Goal: Transaction & Acquisition: Purchase product/service

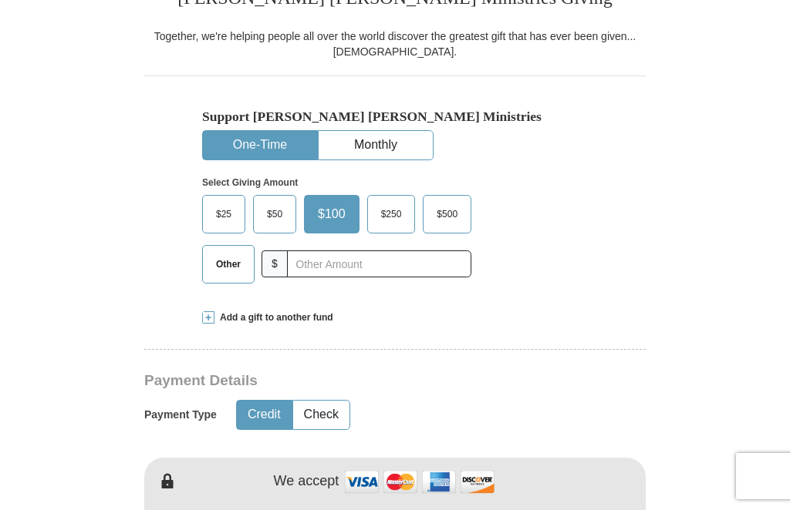
scroll to position [529, 141]
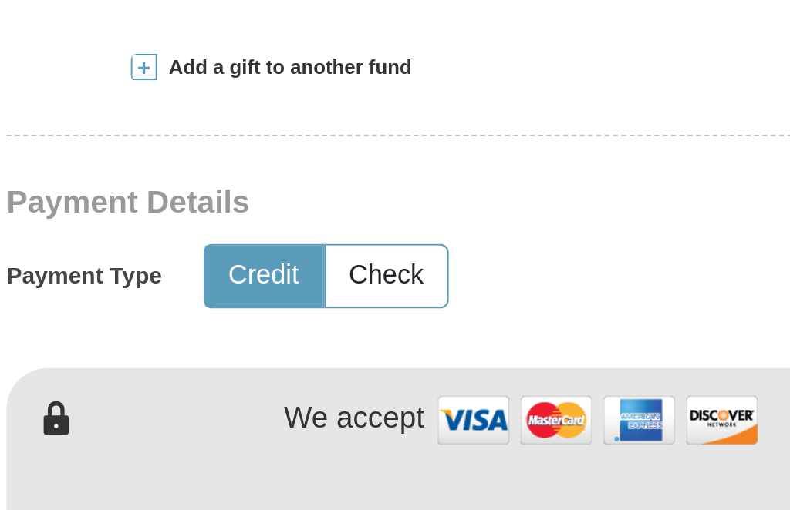
click at [287, 124] on input "text" at bounding box center [379, 110] width 184 height 27
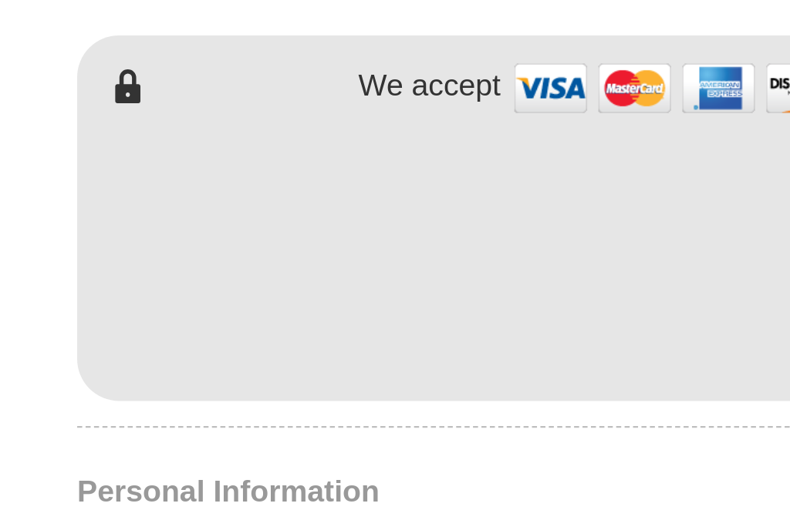
scroll to position [565, 0]
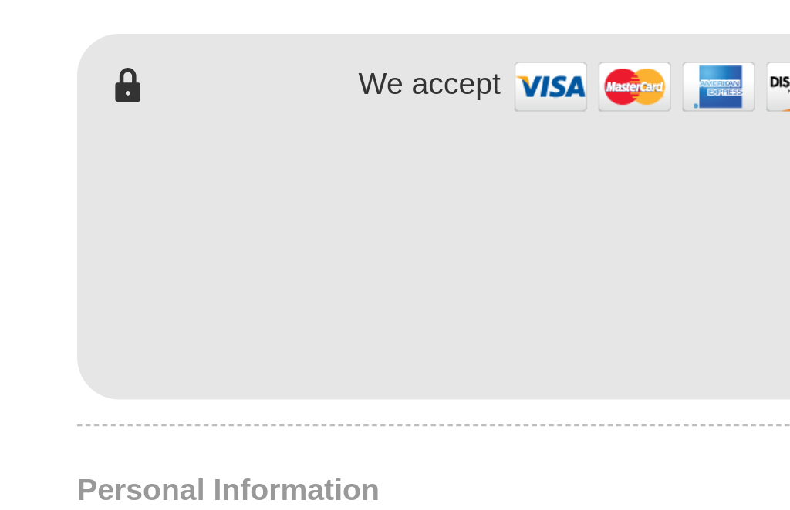
type input "10.00"
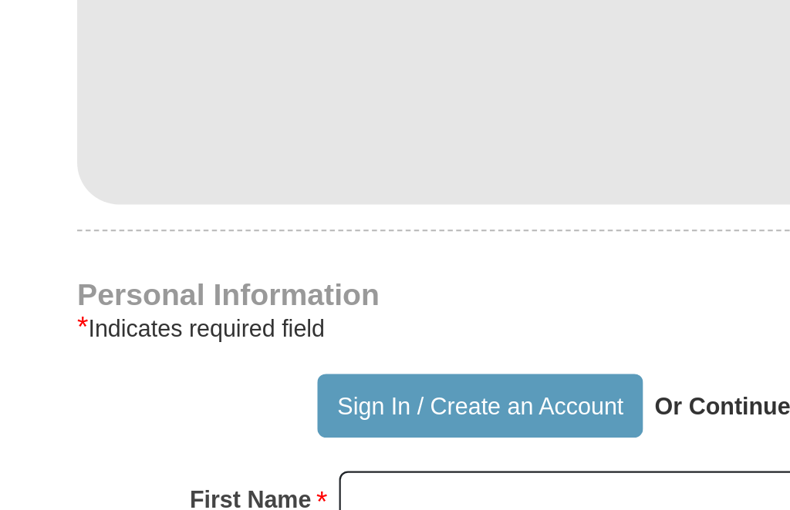
scroll to position [721, 0]
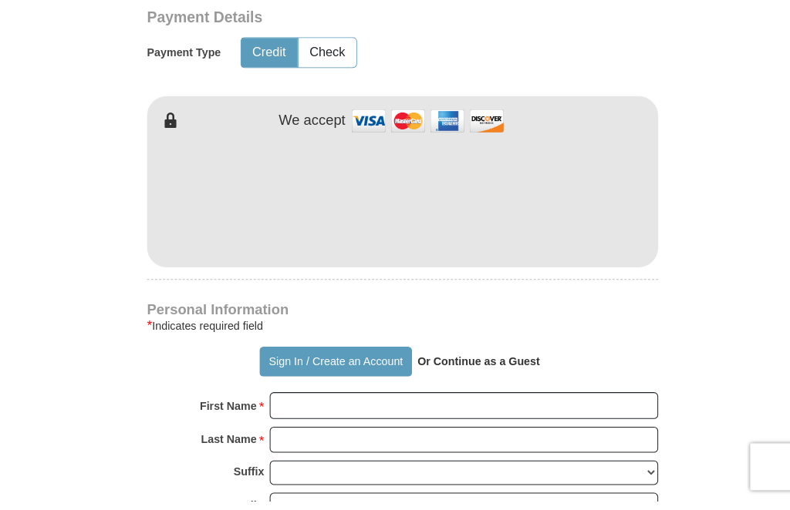
click at [506, 379] on strong "Or Continue as a Guest" at bounding box center [469, 373] width 120 height 12
click at [473, 368] on p "Or Continue as a Guest" at bounding box center [469, 355] width 131 height 26
click at [476, 368] on p "Or Continue as a Guest" at bounding box center [469, 355] width 131 height 26
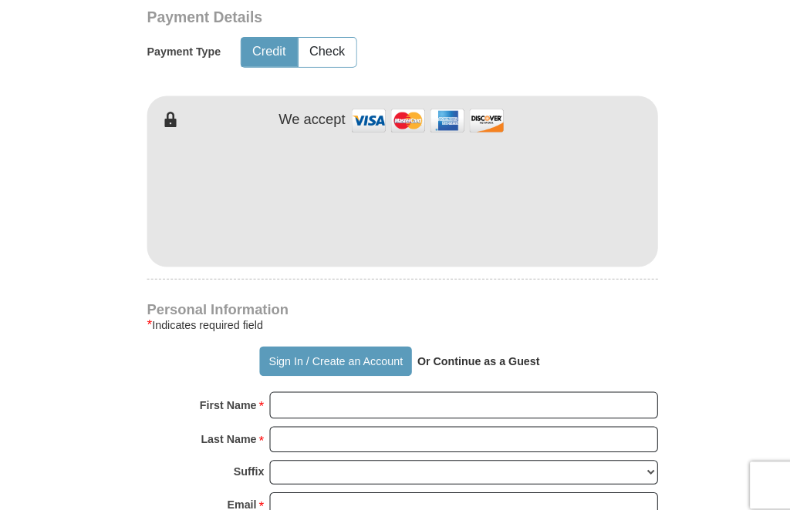
click at [466, 368] on p "Or Continue as a Guest" at bounding box center [469, 355] width 131 height 26
click at [483, 361] on strong "Or Continue as a Guest" at bounding box center [469, 355] width 120 height 12
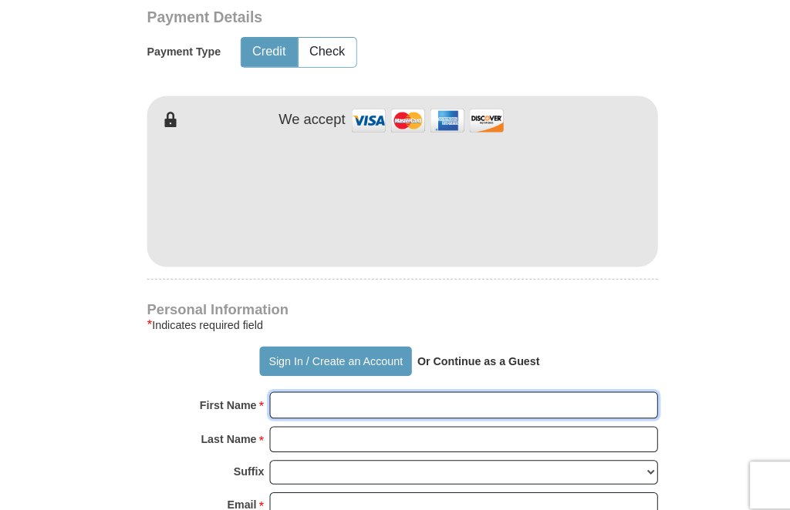
click at [395, 411] on input "First Name *" at bounding box center [454, 398] width 381 height 26
type input "[PERSON_NAME]"
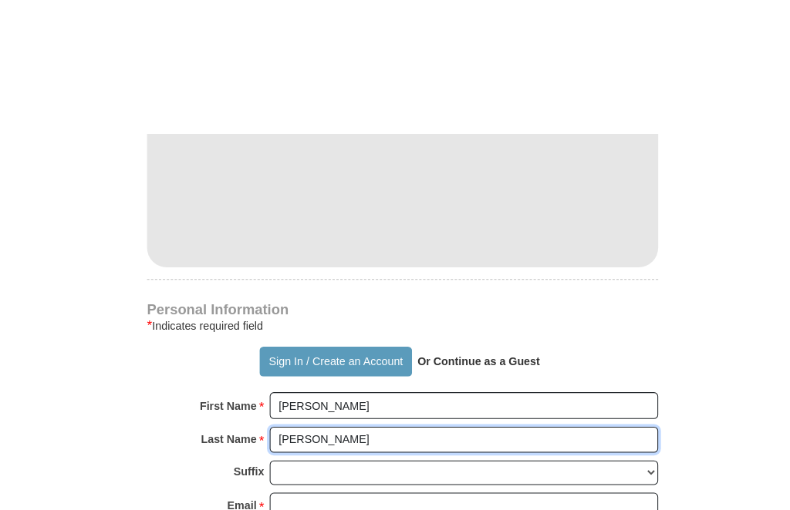
scroll to position [874, 0]
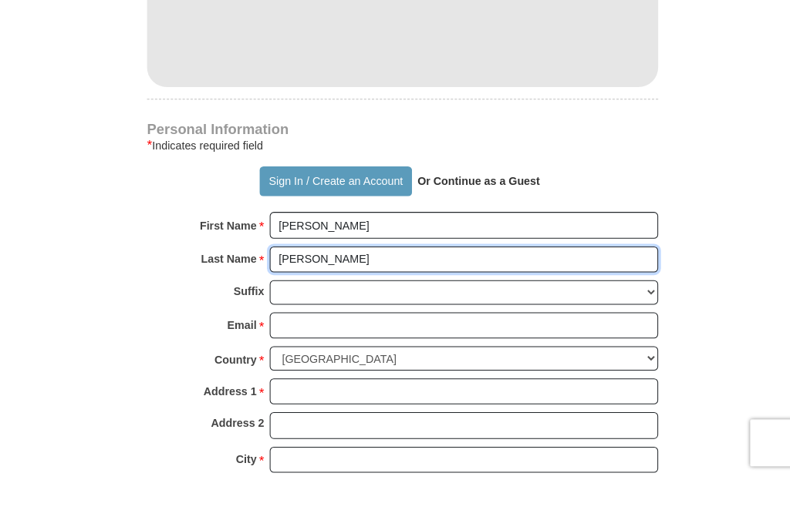
type input "[PERSON_NAME]"
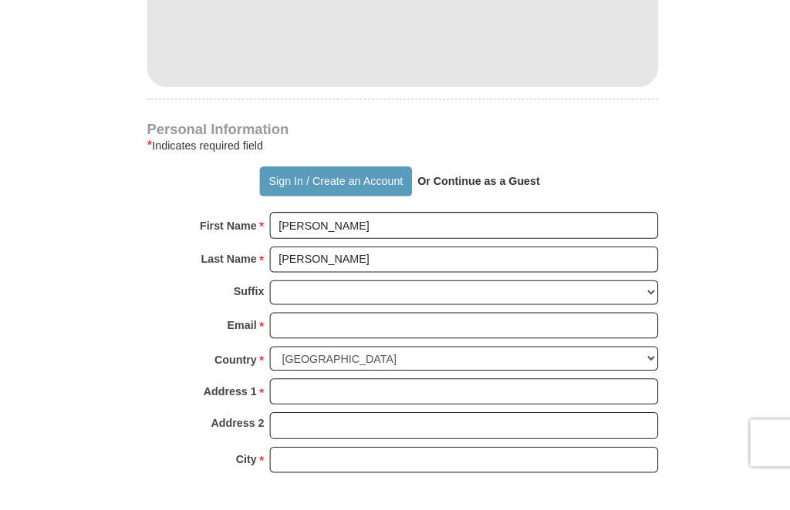
click at [373, 349] on input "Email *" at bounding box center [454, 362] width 381 height 26
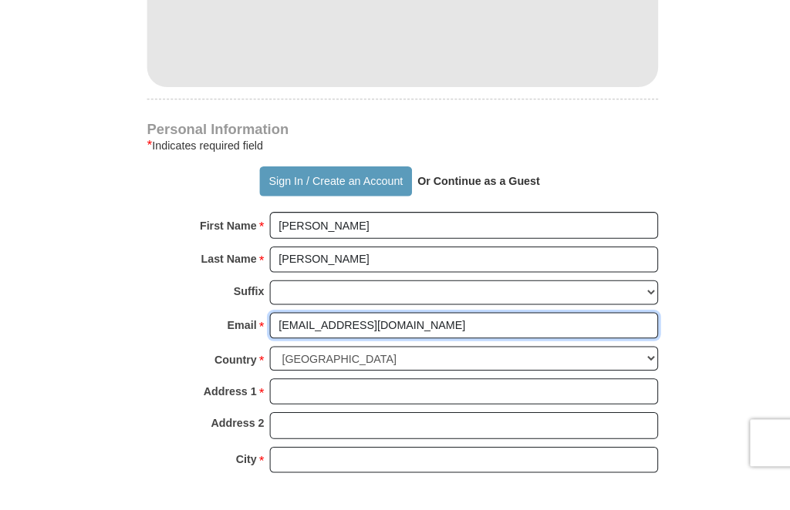
type input "[EMAIL_ADDRESS][DOMAIN_NAME]"
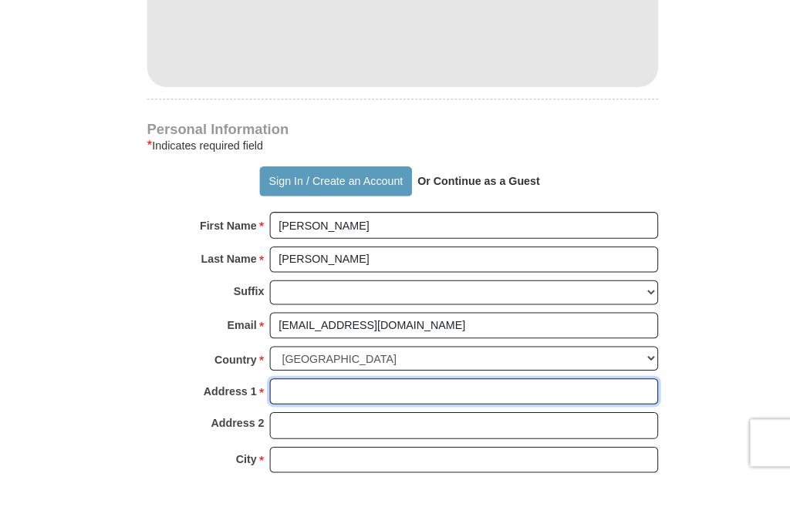
click at [424, 413] on input "Address 1 *" at bounding box center [454, 426] width 381 height 26
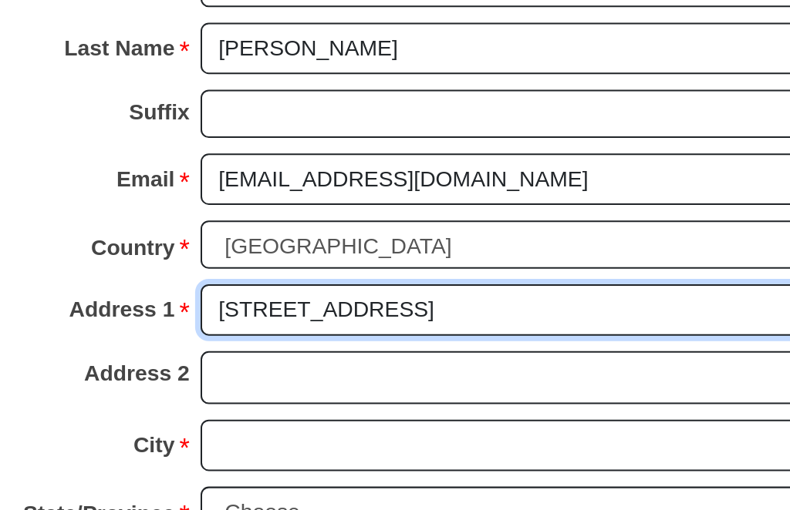
scroll to position [1033, 0]
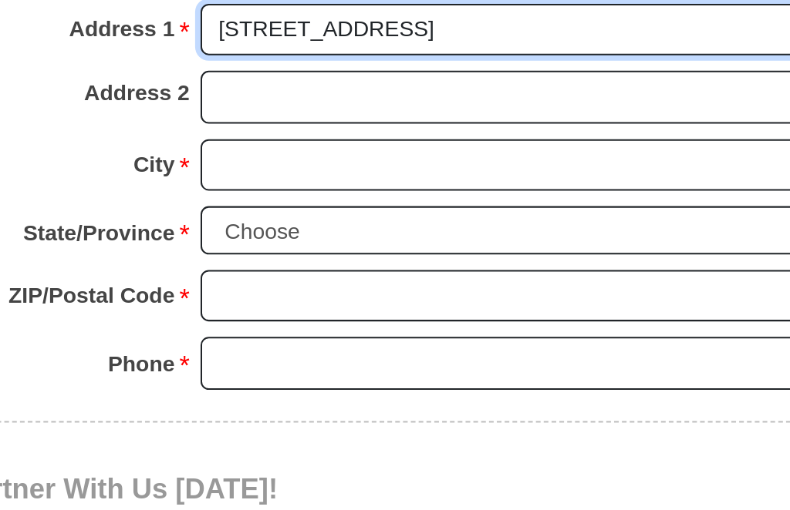
type input "[STREET_ADDRESS]"
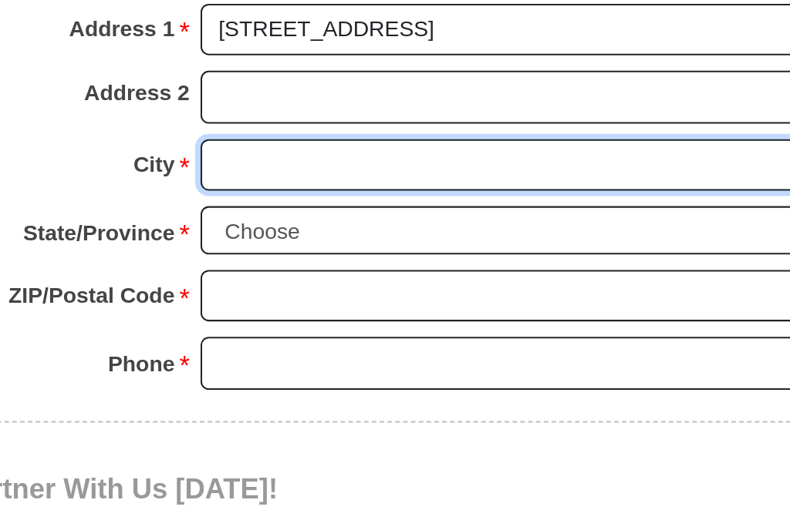
click at [264, 322] on input "City *" at bounding box center [454, 335] width 381 height 26
type input "North Chesterfield"
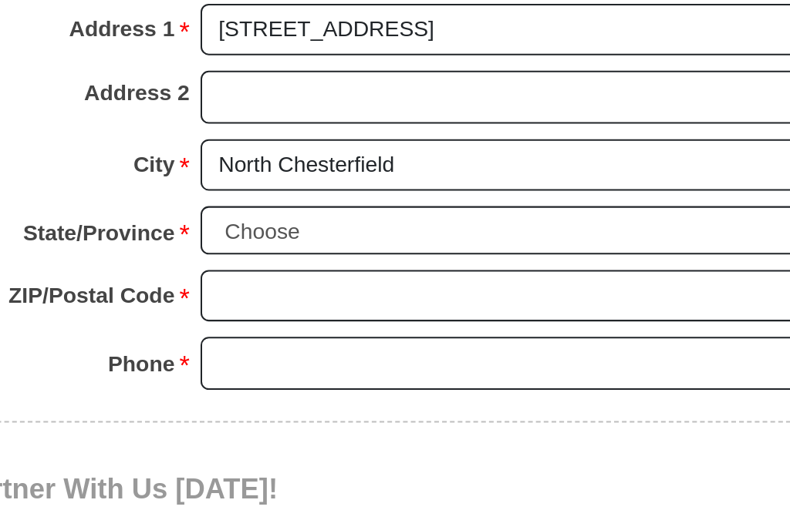
click at [264, 355] on select "Choose [US_STATE] [US_STATE] [US_STATE] [US_STATE] [US_STATE] Armed Forces Amer…" at bounding box center [454, 367] width 381 height 24
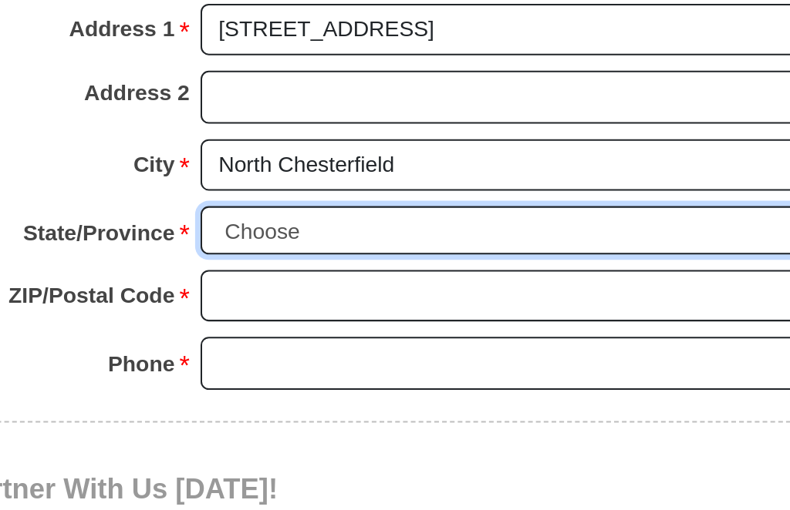
scroll to position [1054, 0]
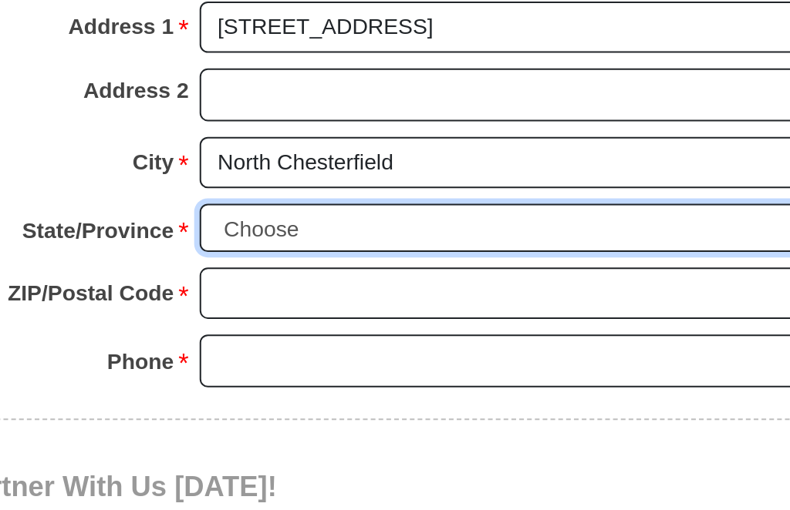
select select "VA"
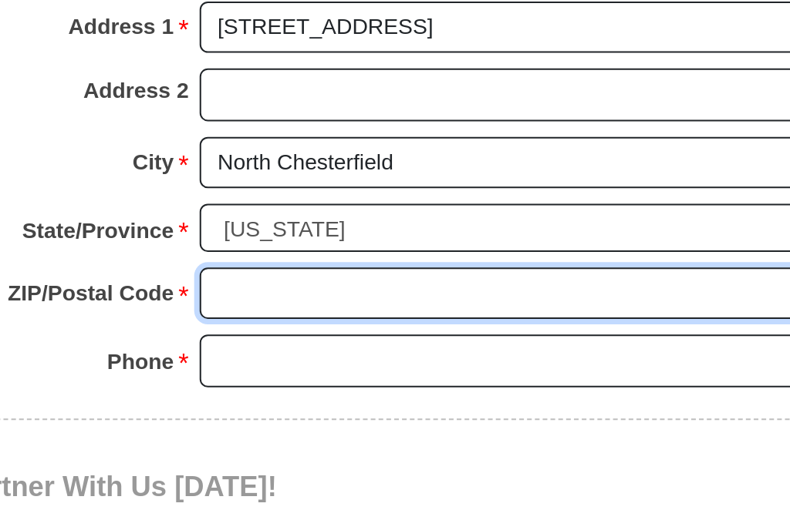
click at [264, 366] on input "ZIP/Postal Code *" at bounding box center [454, 379] width 381 height 26
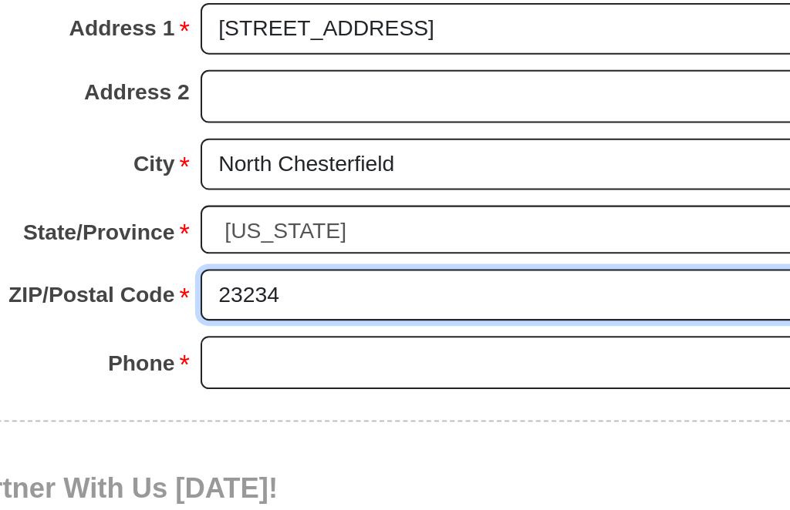
type input "23234"
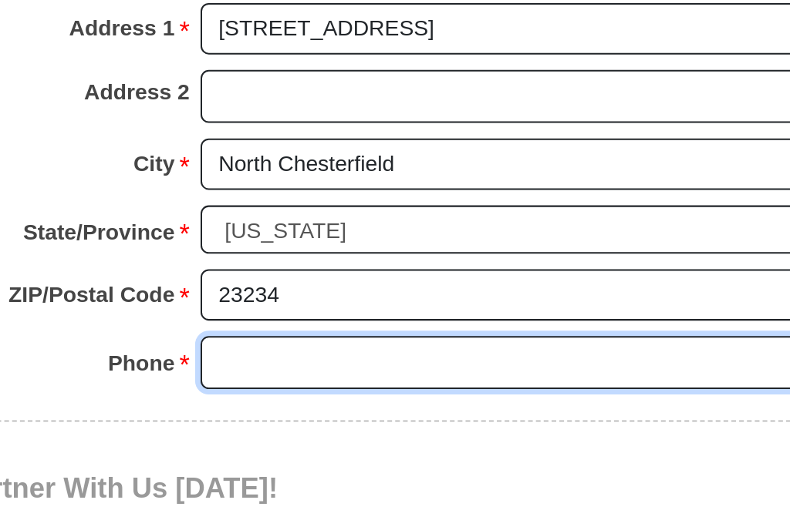
click at [264, 399] on input "Phone * *" at bounding box center [454, 412] width 381 height 26
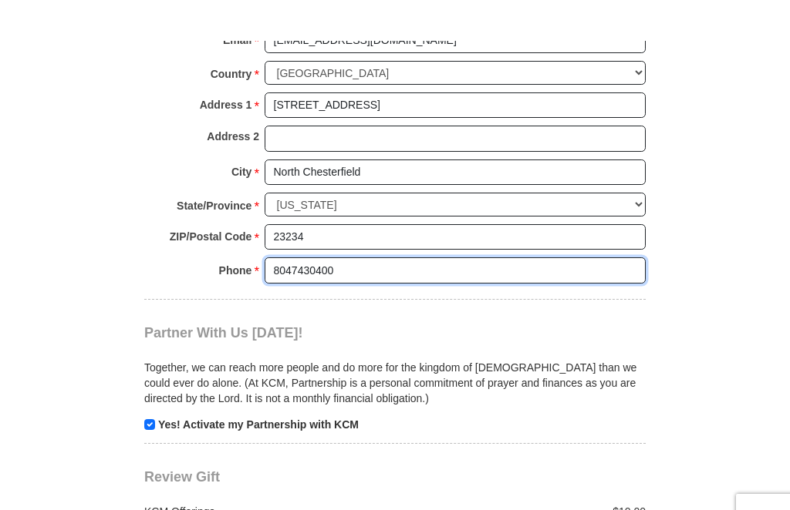
scroll to position [1238, 0]
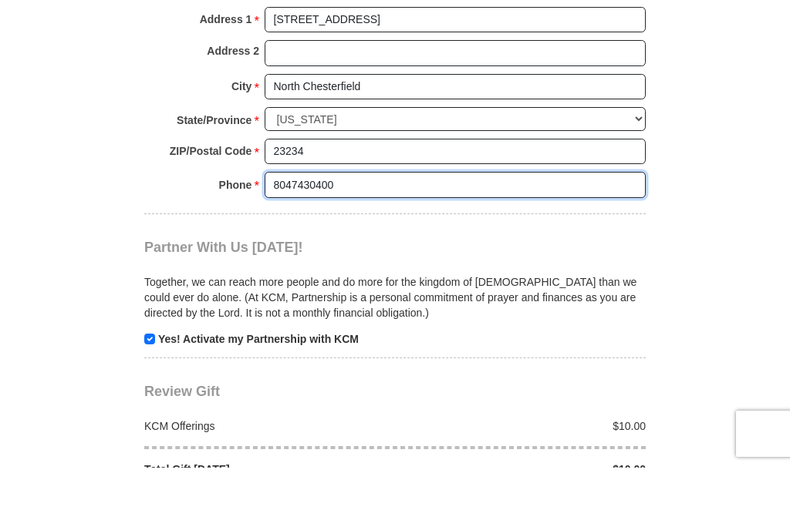
type input "8047430400"
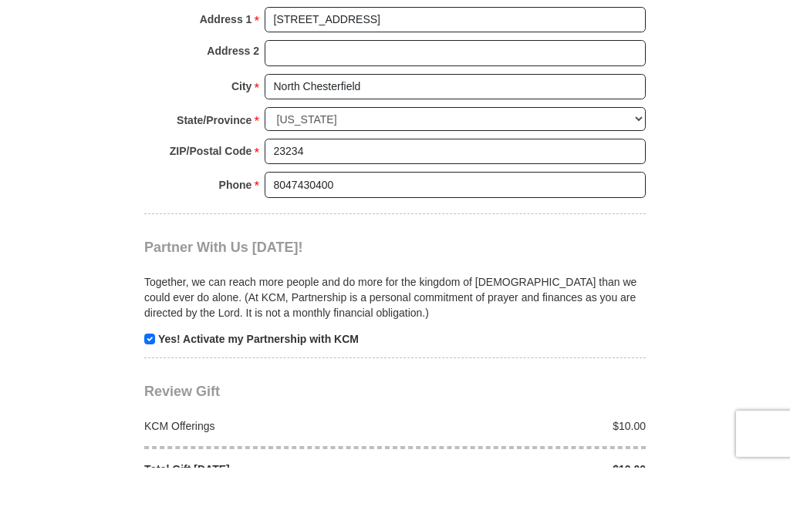
click at [163, 376] on strong "Yes! Activate my Partnership with KCM" at bounding box center [258, 382] width 200 height 12
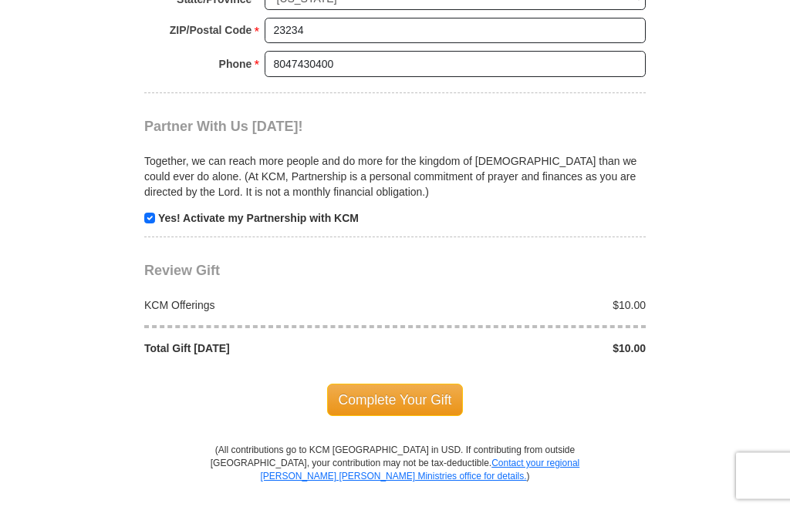
scroll to position [1405, 0]
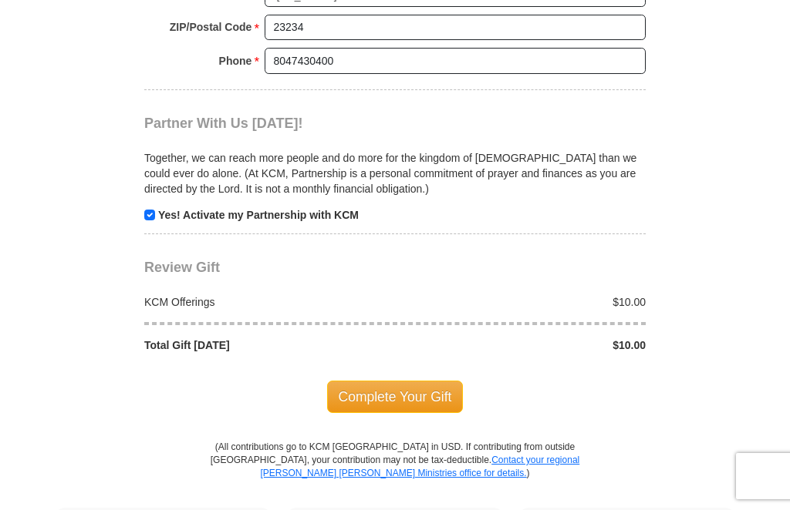
click at [436, 413] on span "Complete Your Gift" at bounding box center [395, 397] width 136 height 32
